Goal: Task Accomplishment & Management: Complete application form

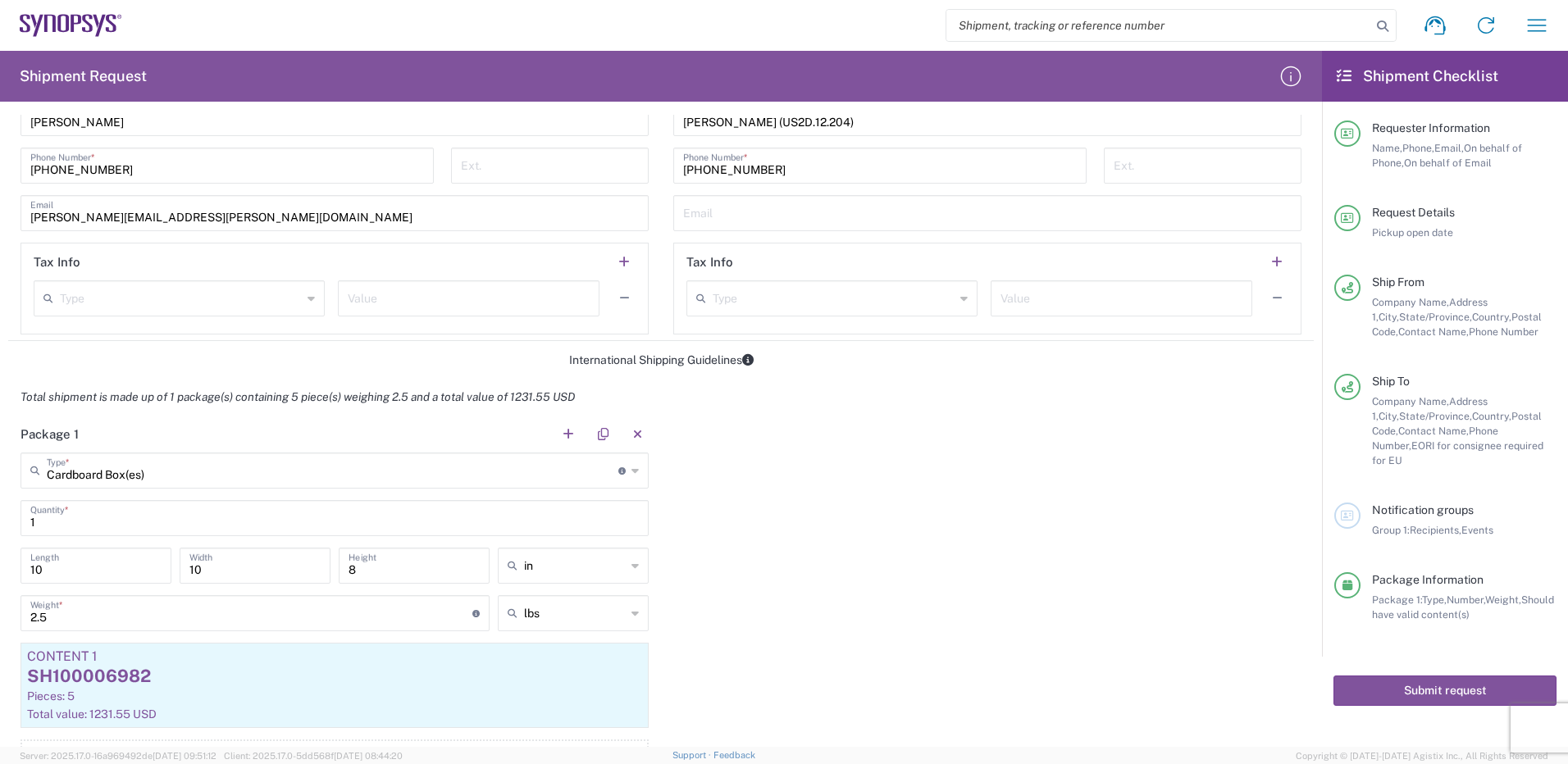
scroll to position [1066, 0]
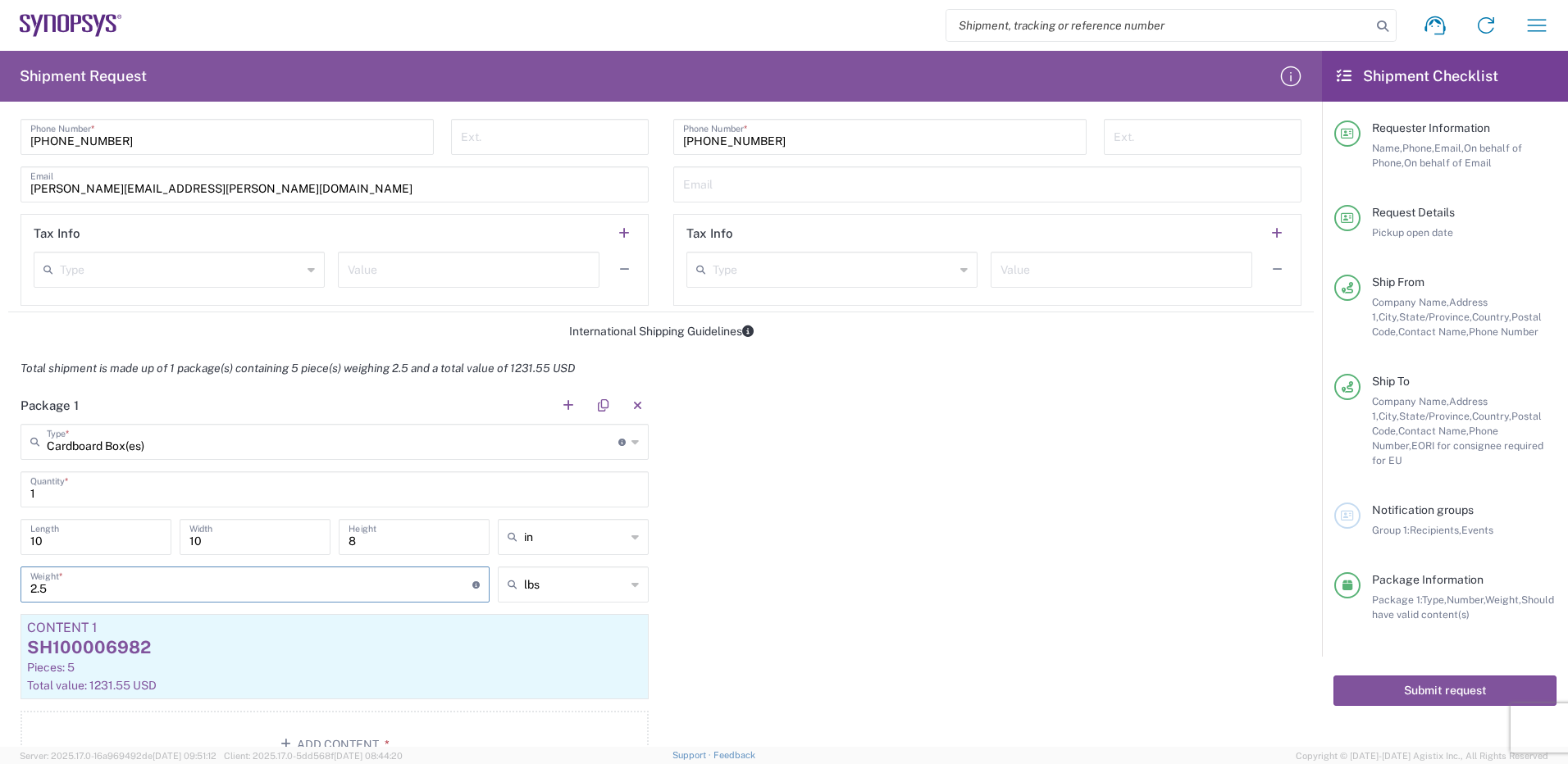
click at [63, 585] on input "2.5" at bounding box center [251, 583] width 442 height 28
type input "2"
type input "1.8"
click at [71, 538] on input "10" at bounding box center [95, 536] width 131 height 28
type input "15"
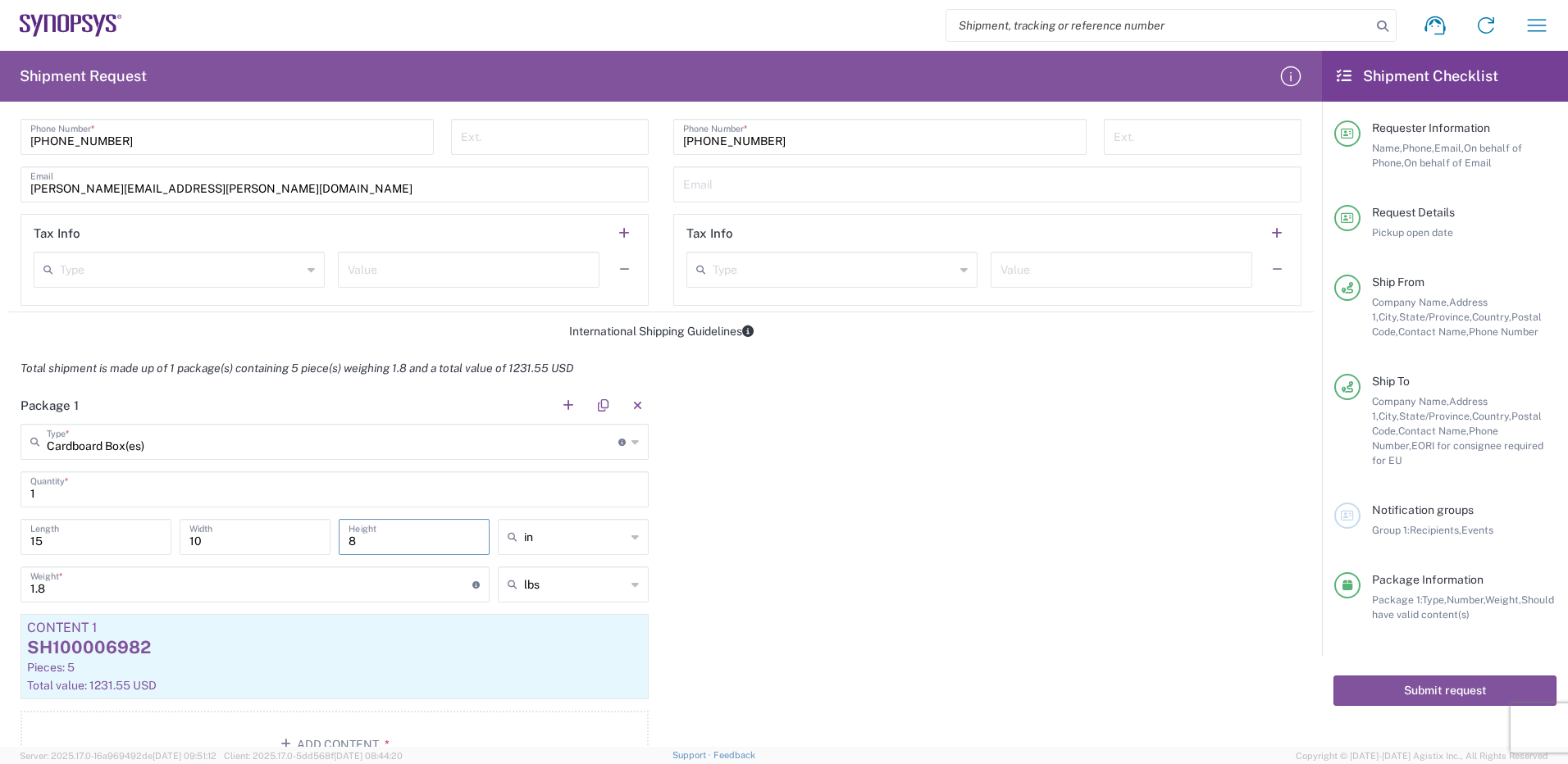
click at [368, 541] on input "8" at bounding box center [414, 536] width 131 height 28
type input "5"
click at [808, 516] on div "Package 1 Cardboard Box(es) Type * Material used to package goods Cardboard Box…" at bounding box center [662, 589] width 1306 height 403
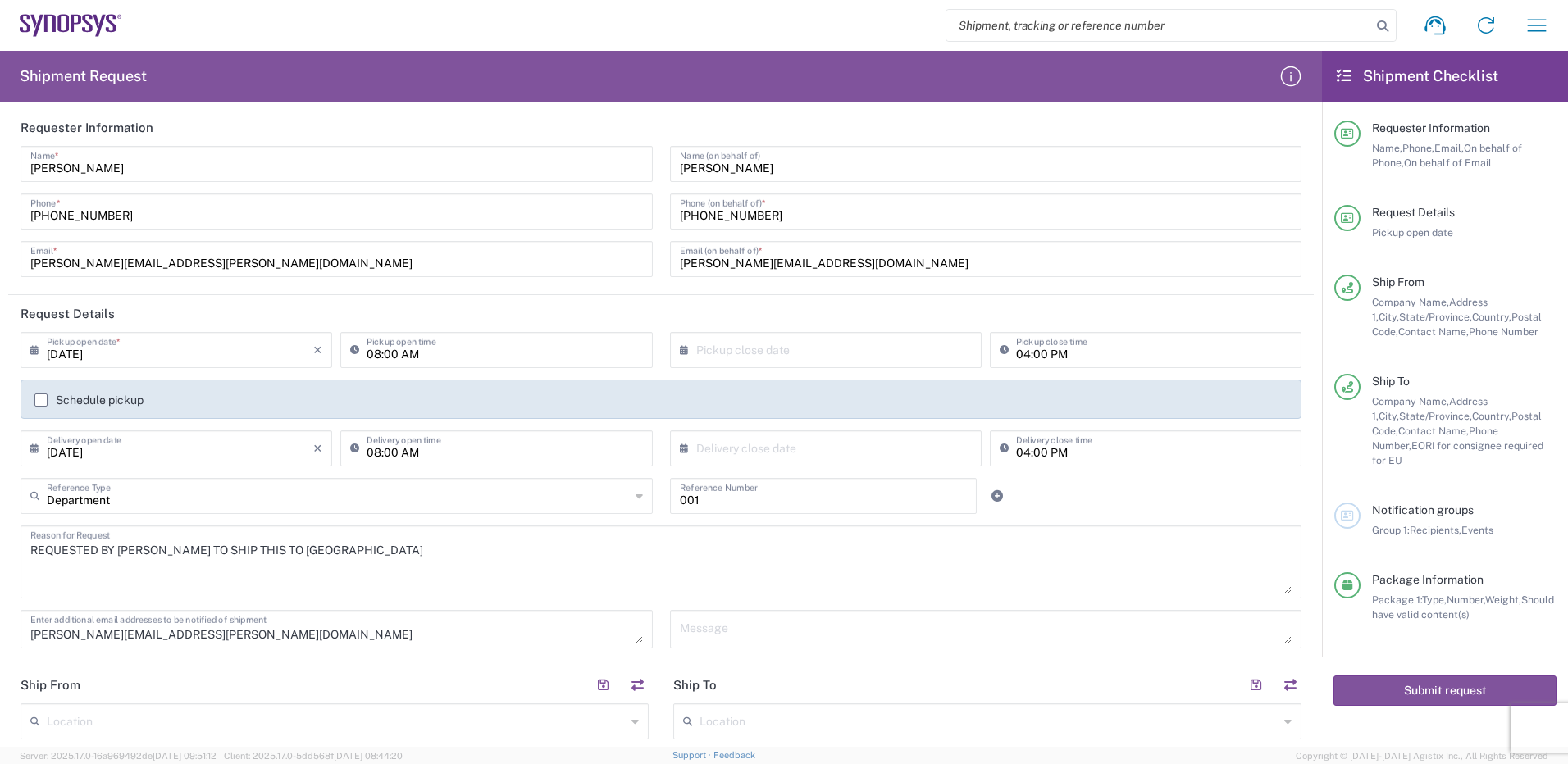
scroll to position [0, 0]
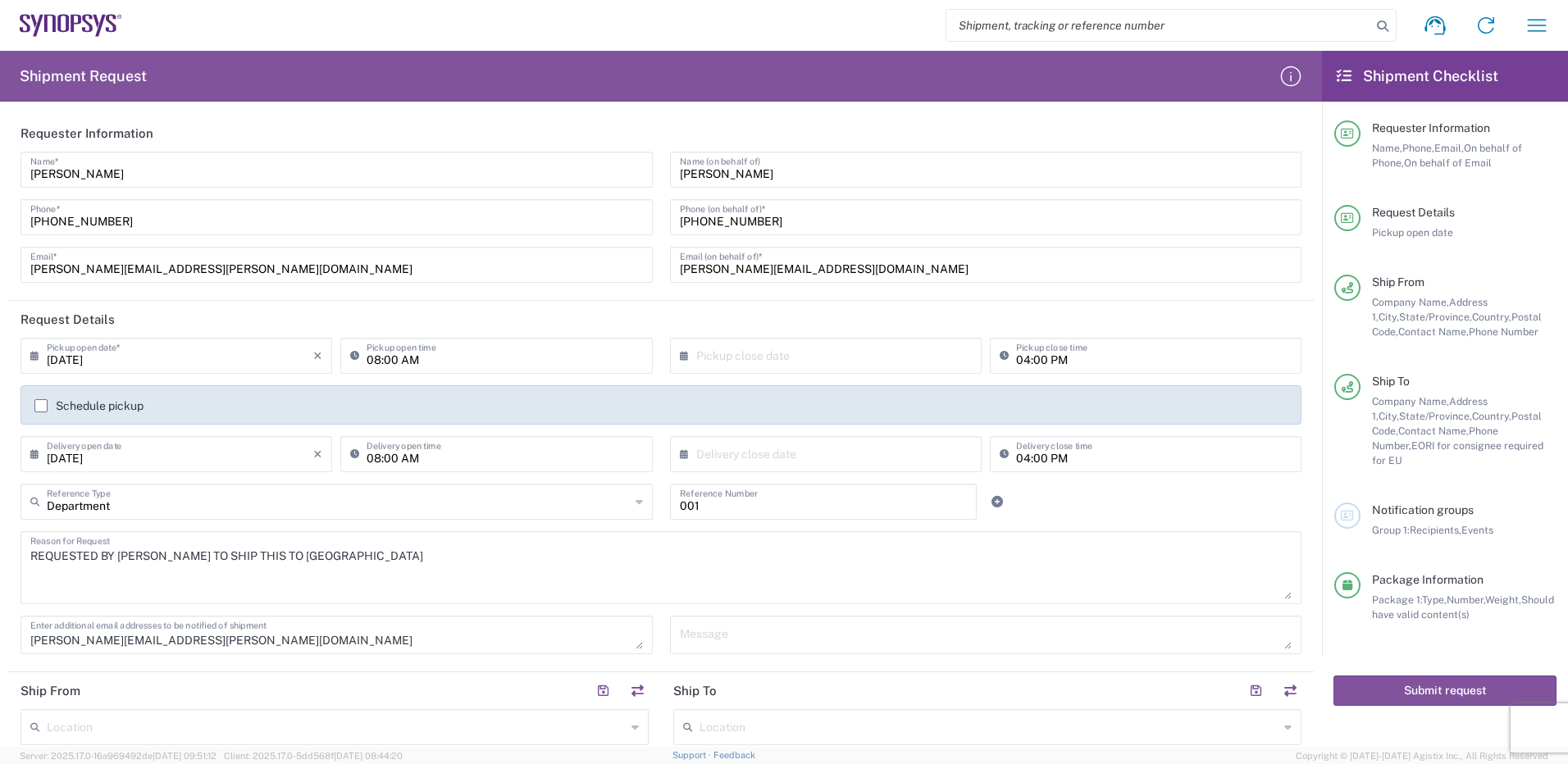
click at [79, 359] on input "[DATE]" at bounding box center [180, 354] width 267 height 28
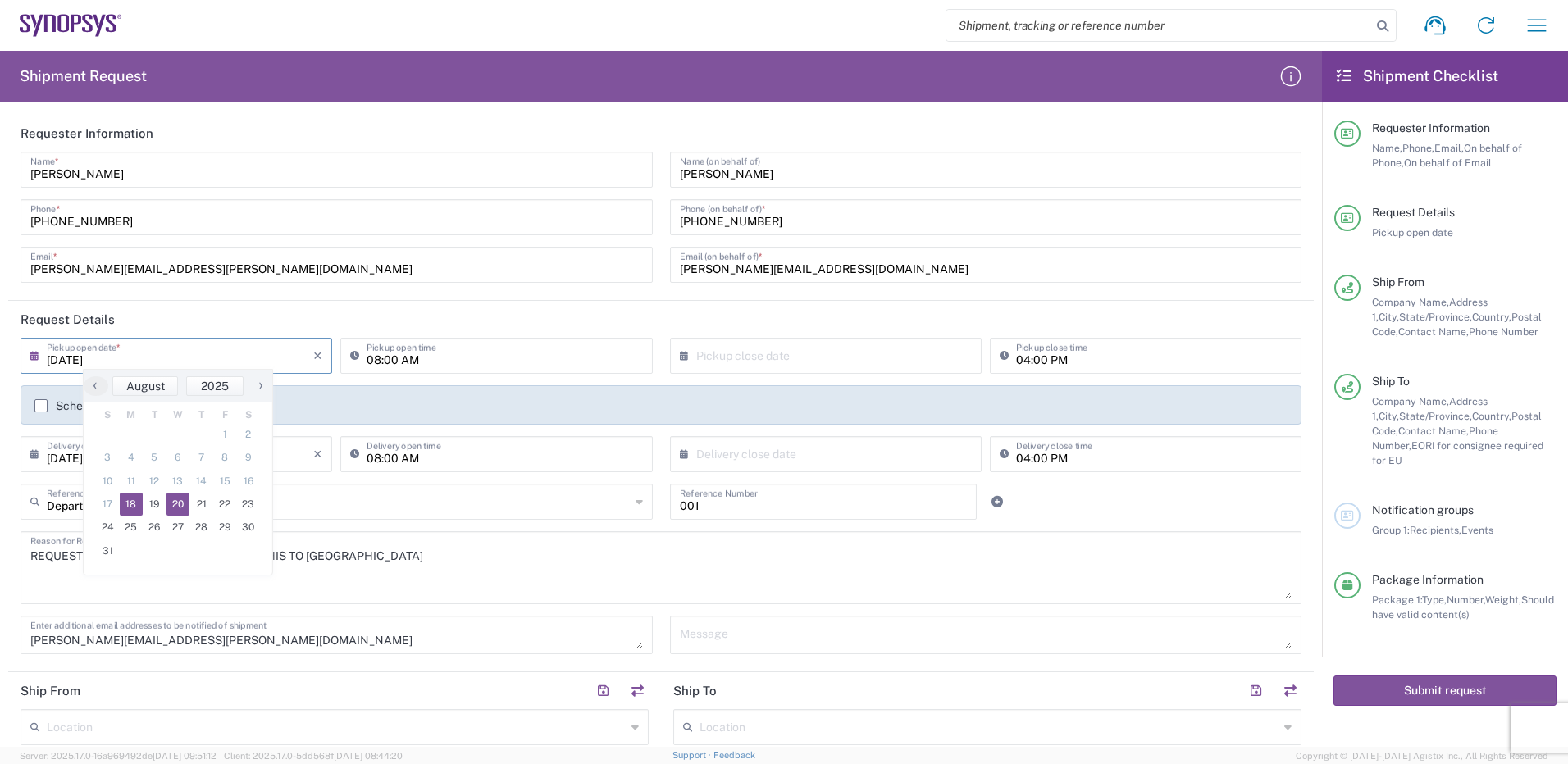
click at [179, 508] on span "20" at bounding box center [178, 504] width 24 height 23
type input "[DATE]"
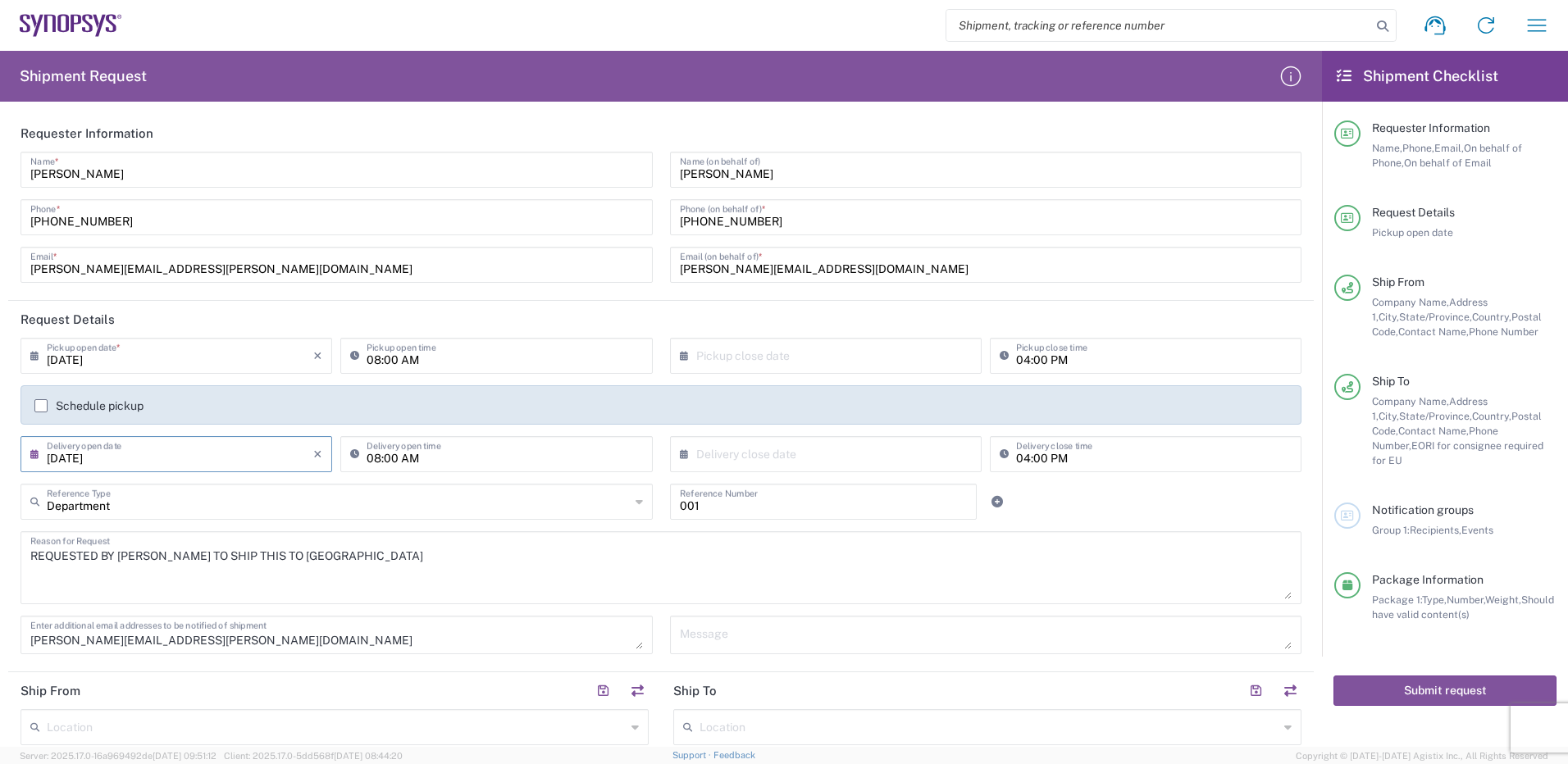
click at [70, 455] on input "[DATE]" at bounding box center [180, 453] width 267 height 28
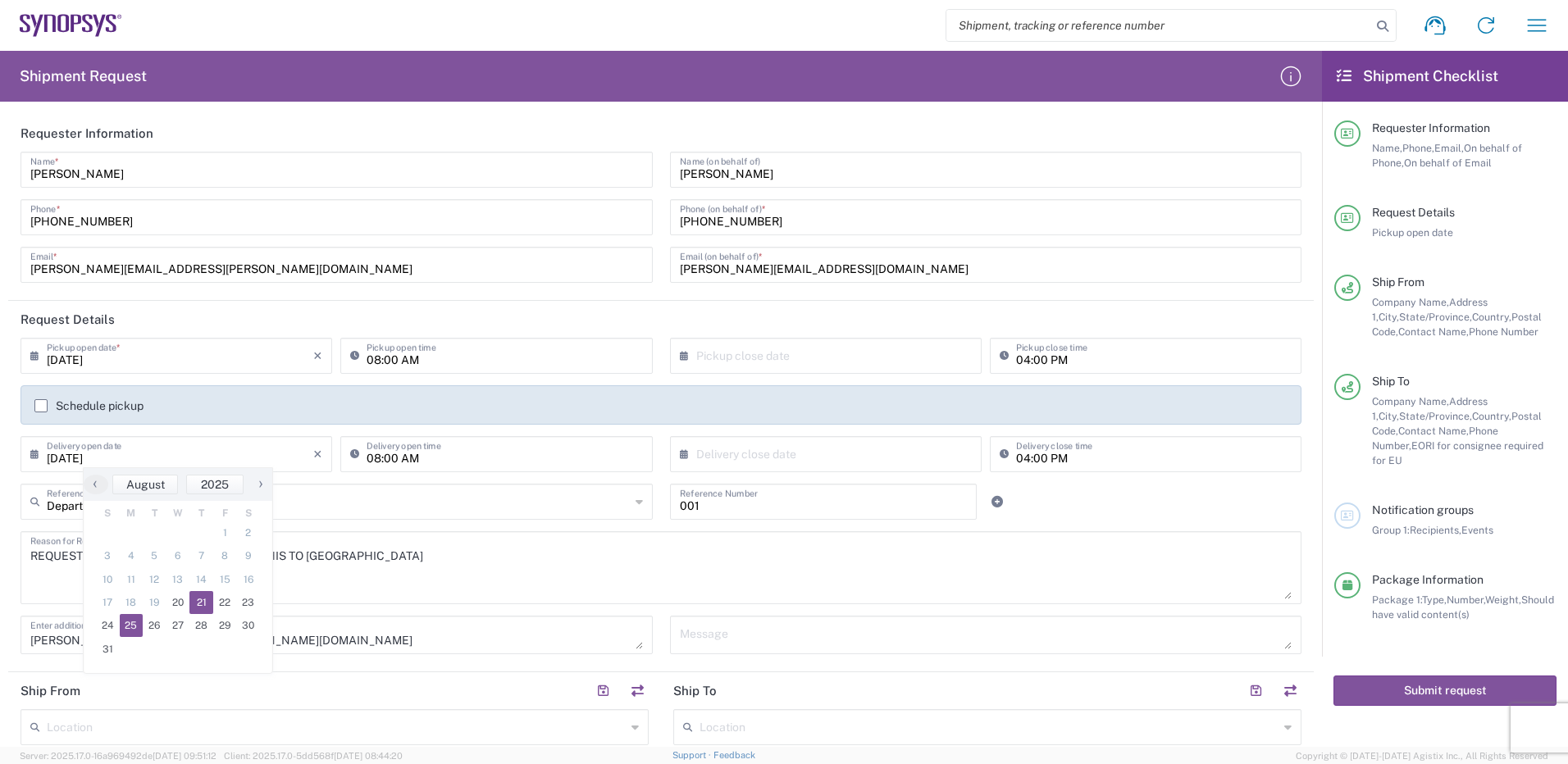
click at [131, 621] on span "25" at bounding box center [131, 626] width 24 height 23
type input "[DATE]"
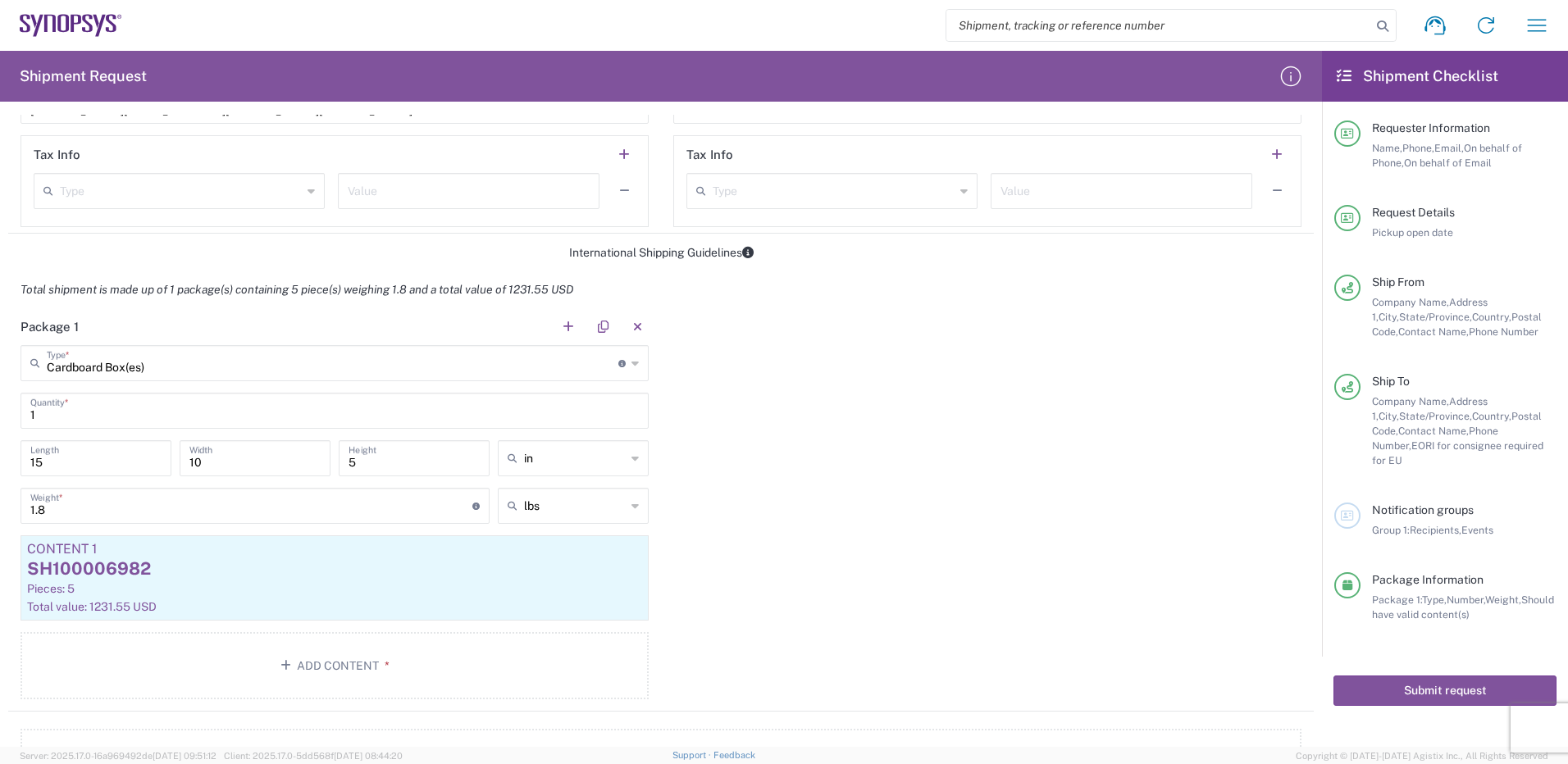
scroll to position [1148, 0]
click at [1434, 680] on button "Submit request" at bounding box center [1445, 691] width 223 height 30
